Goal: Find specific page/section: Find specific page/section

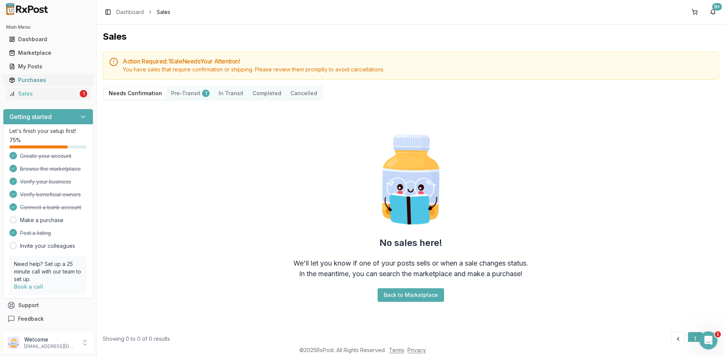
click at [62, 82] on div "Purchases" at bounding box center [48, 80] width 78 height 8
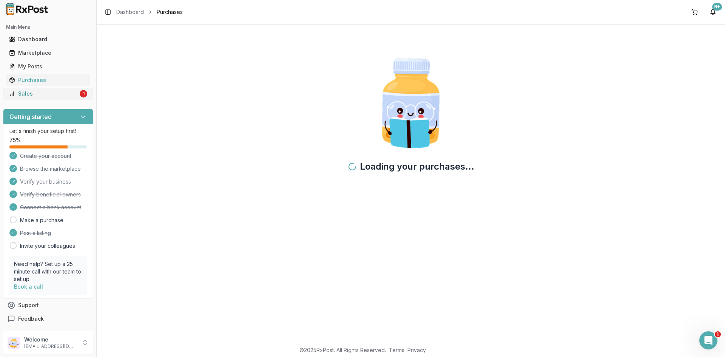
click at [61, 91] on div "Sales" at bounding box center [43, 94] width 69 height 8
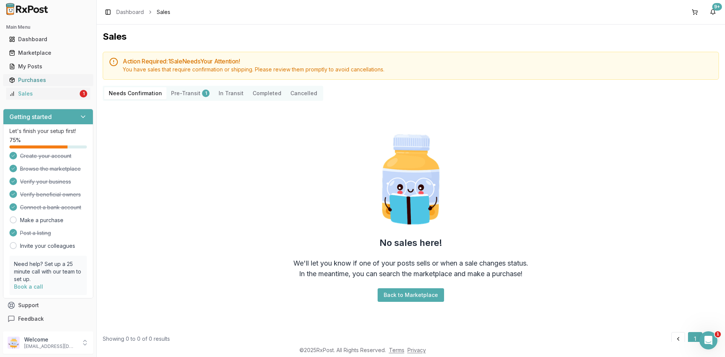
drag, startPoint x: 51, startPoint y: 70, endPoint x: 49, endPoint y: 78, distance: 8.9
click at [50, 69] on div "My Posts" at bounding box center [48, 67] width 78 height 8
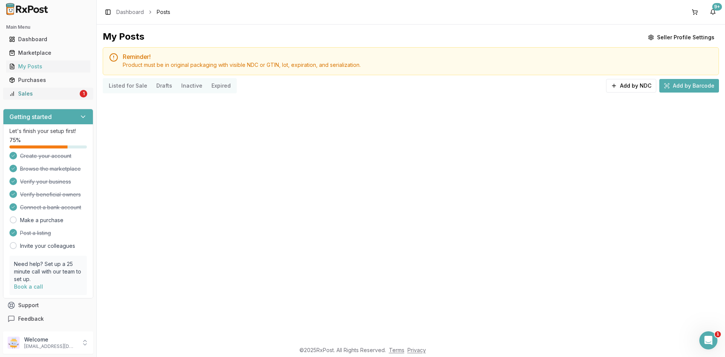
click at [42, 96] on div "Sales" at bounding box center [43, 94] width 69 height 8
